Goal: Information Seeking & Learning: Find specific fact

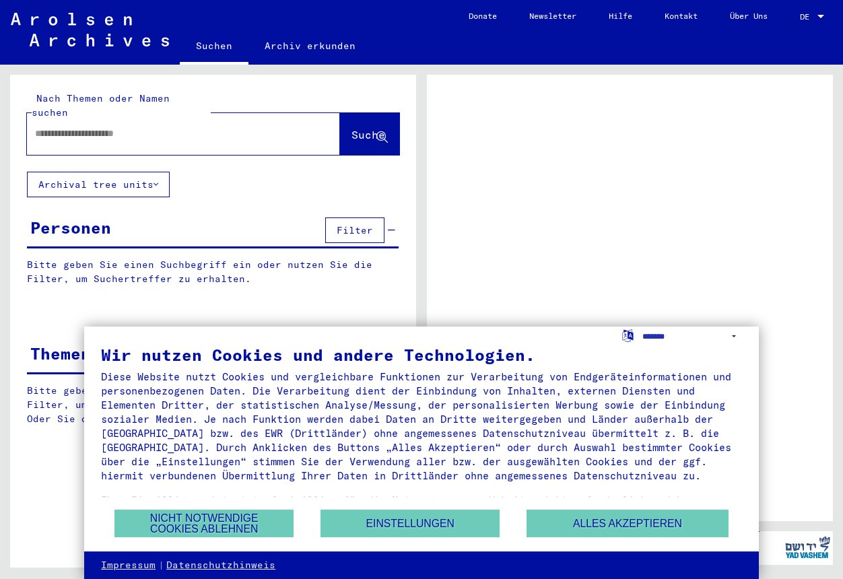
click at [147, 127] on input "text" at bounding box center [171, 134] width 273 height 14
type input "*"
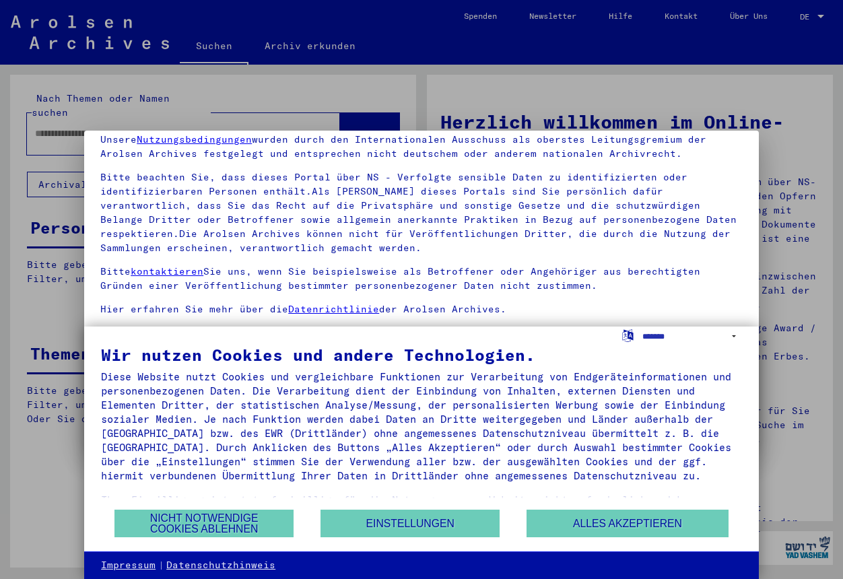
scroll to position [95, 0]
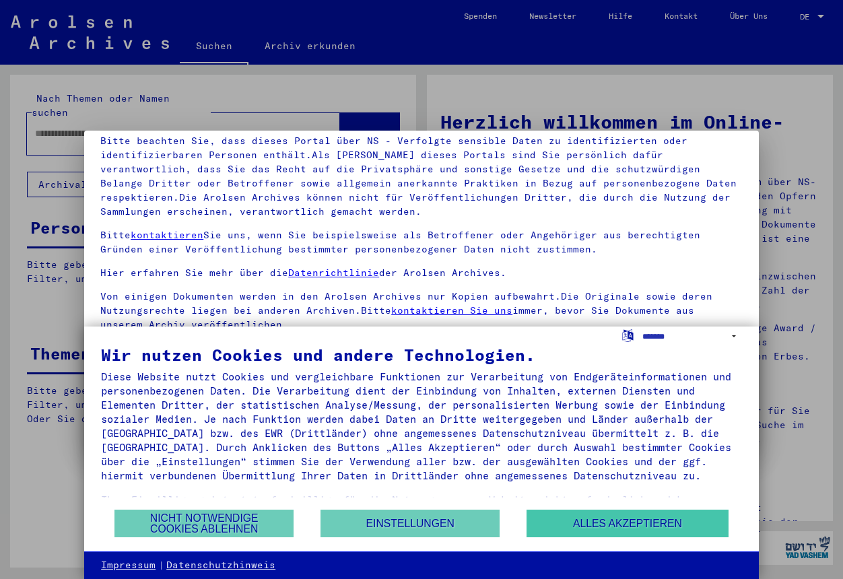
click at [575, 524] on button "Alles akzeptieren" at bounding box center [627, 523] width 202 height 28
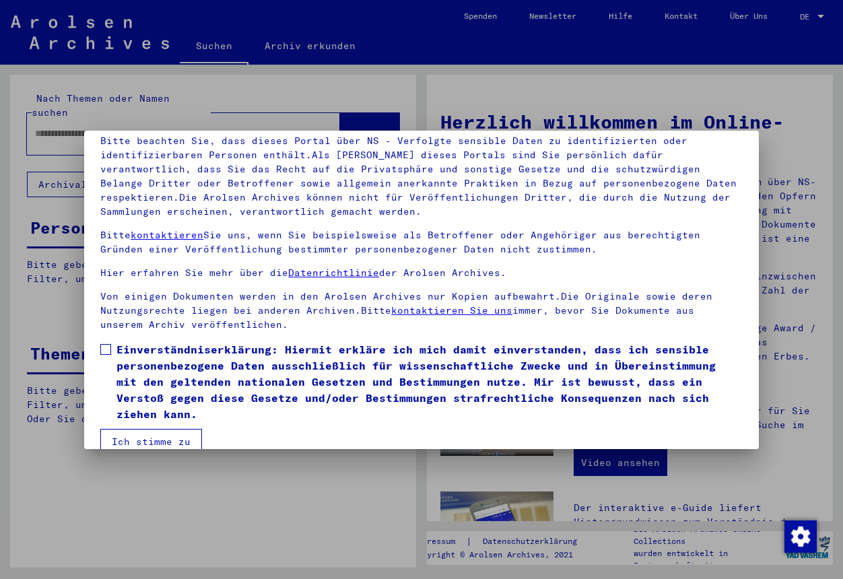
click at [179, 429] on button "Ich stimme zu" at bounding box center [151, 442] width 102 height 26
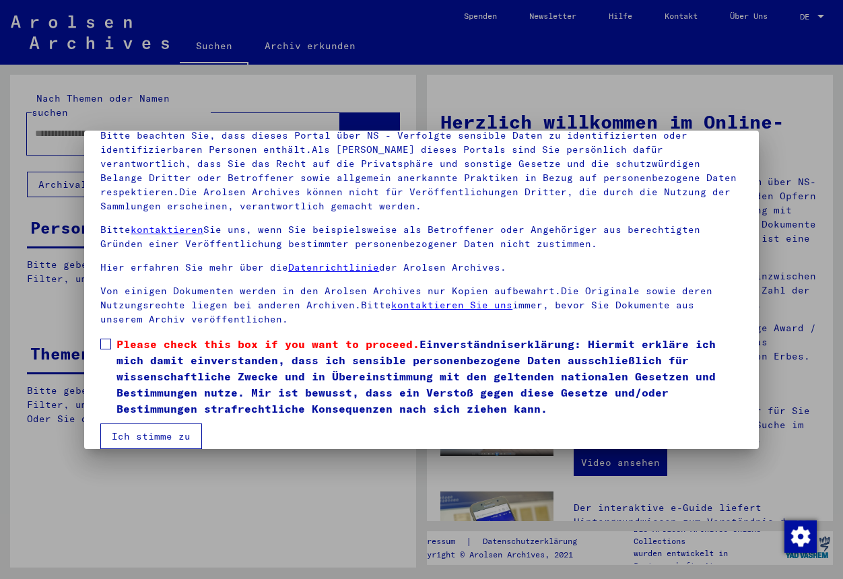
click at [172, 434] on button "Ich stimme zu" at bounding box center [151, 436] width 102 height 26
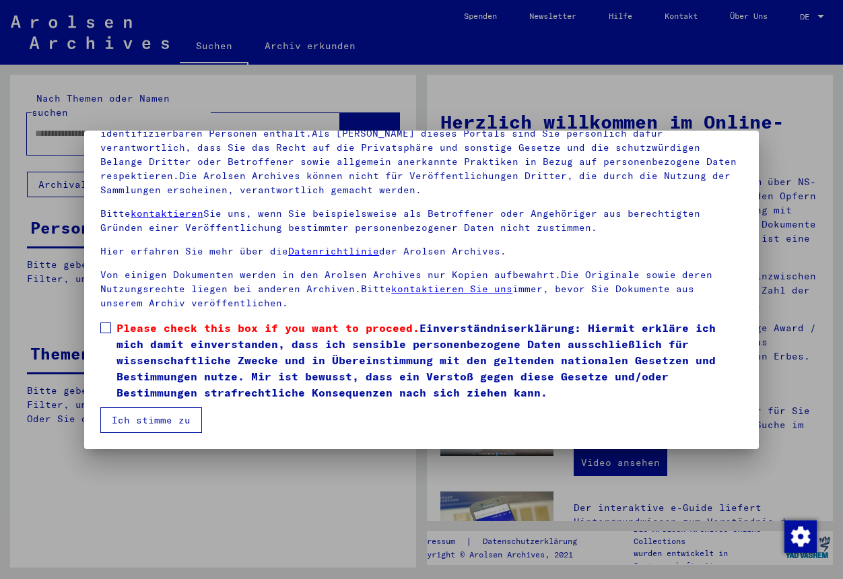
click at [105, 327] on span at bounding box center [105, 327] width 11 height 11
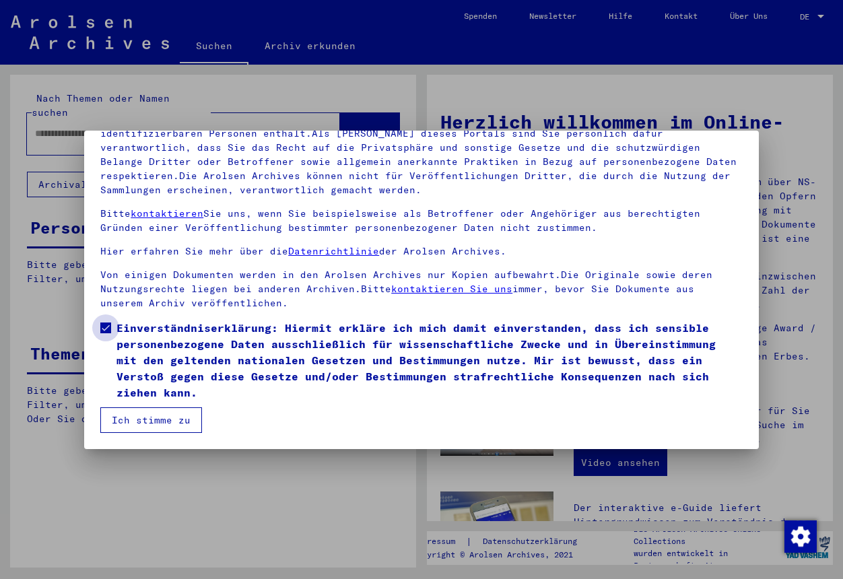
scroll to position [100, 0]
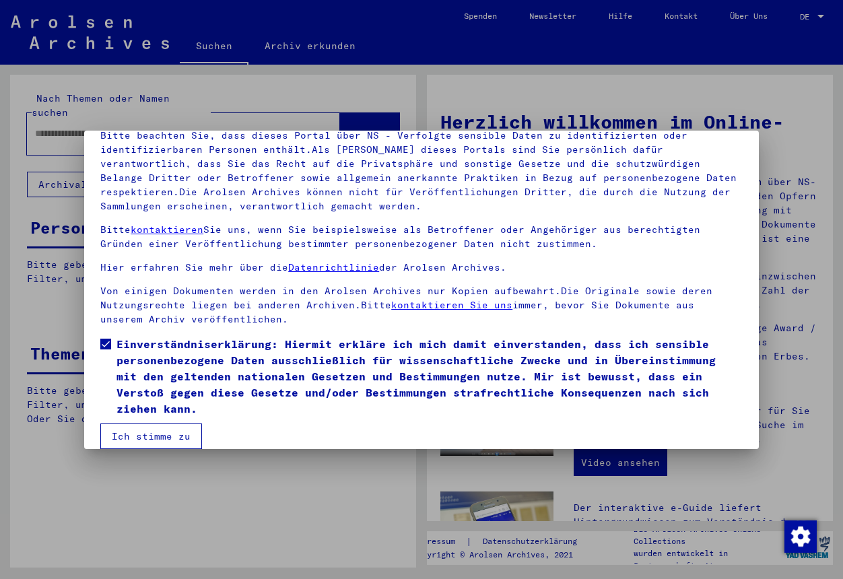
click at [164, 423] on button "Ich stimme zu" at bounding box center [151, 436] width 102 height 26
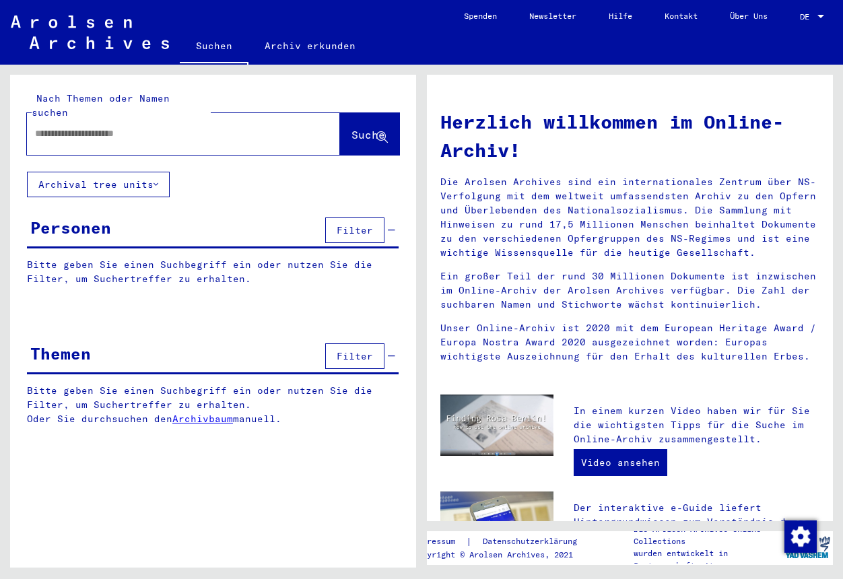
click at [136, 127] on input "text" at bounding box center [167, 134] width 264 height 14
type input "**********"
click at [351, 128] on span "Suche" at bounding box center [368, 134] width 34 height 13
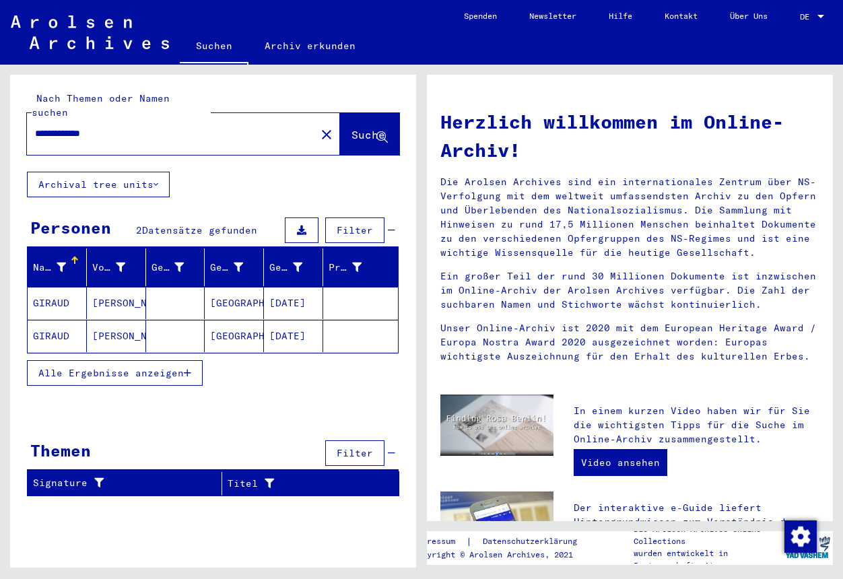
click at [161, 367] on span "Alle Ergebnisse anzeigen" at bounding box center [110, 373] width 145 height 12
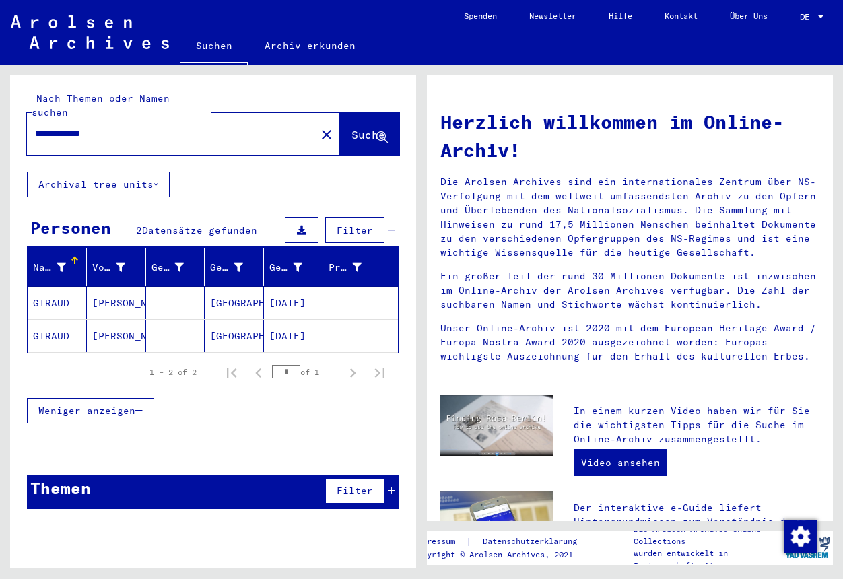
click at [54, 287] on mat-cell "GIRAUD" at bounding box center [57, 303] width 59 height 32
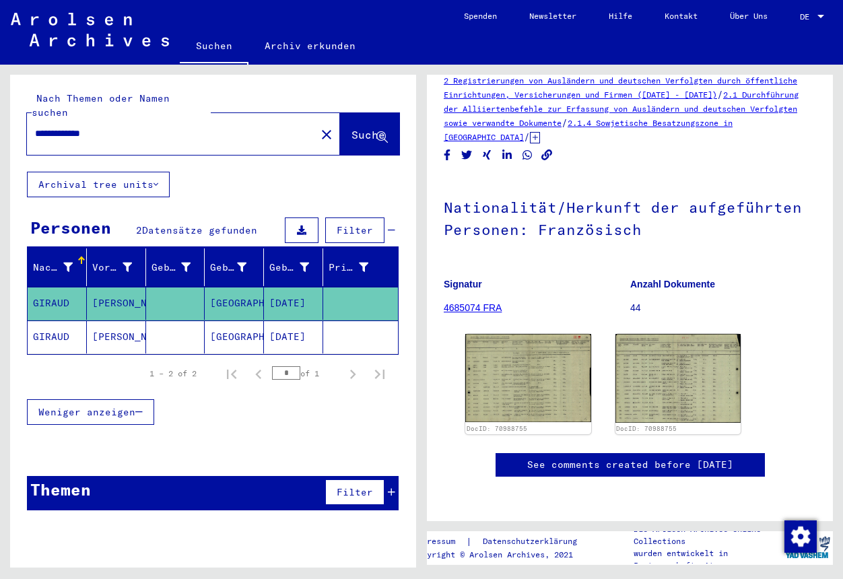
scroll to position [62, 0]
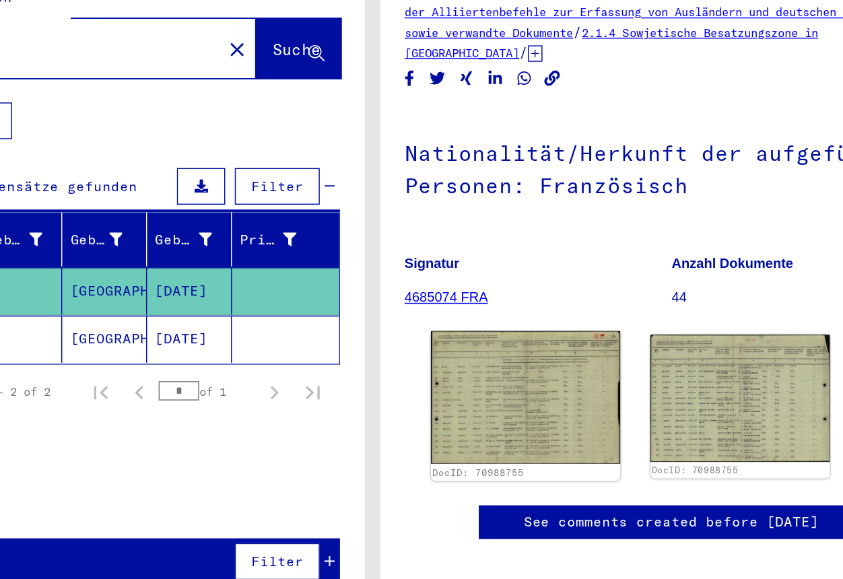
click at [462, 332] on img at bounding box center [528, 378] width 132 height 93
